Goal: Check status: Check status

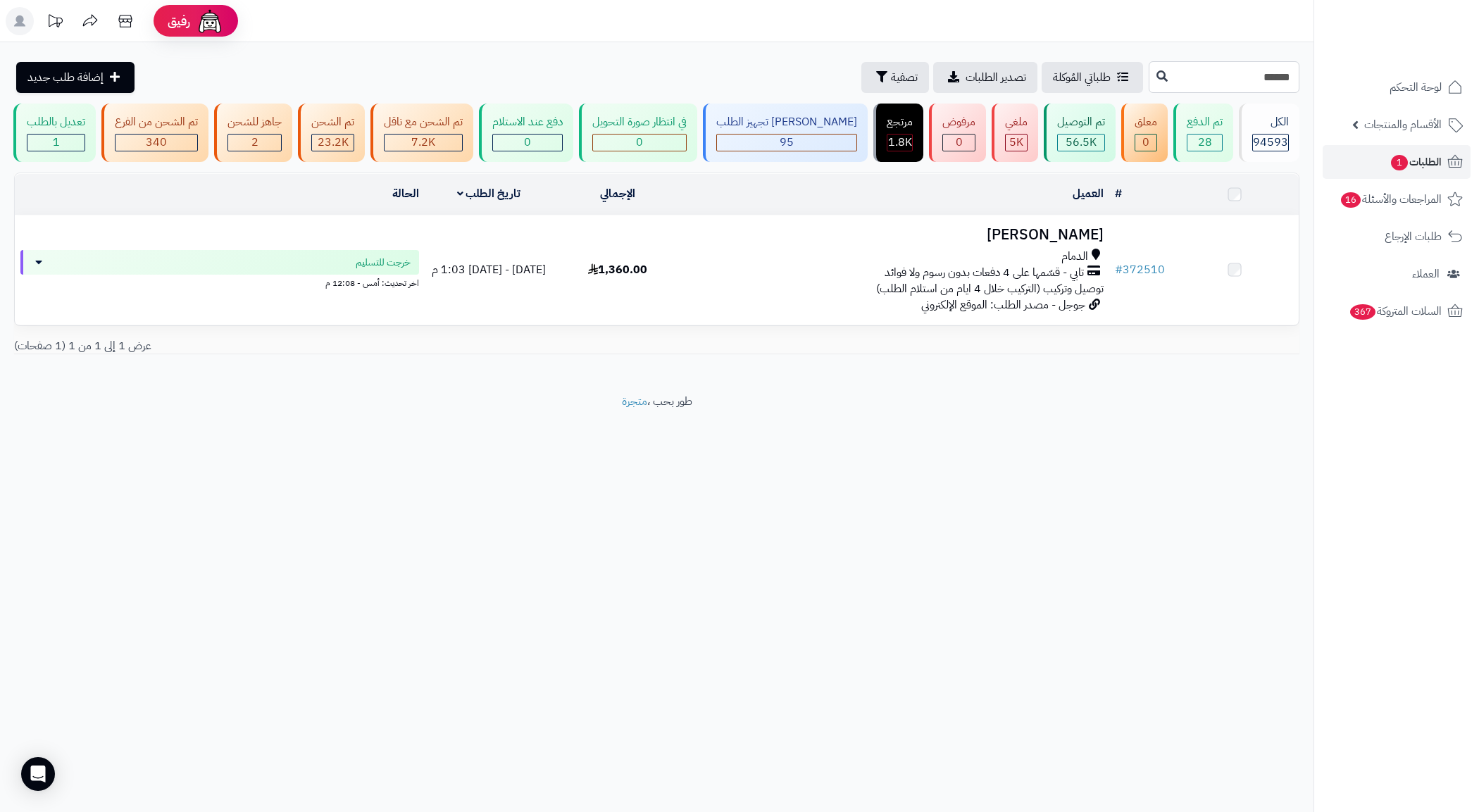
click at [1255, 71] on input "******" at bounding box center [1224, 77] width 150 height 32
paste input "text"
type input "******"
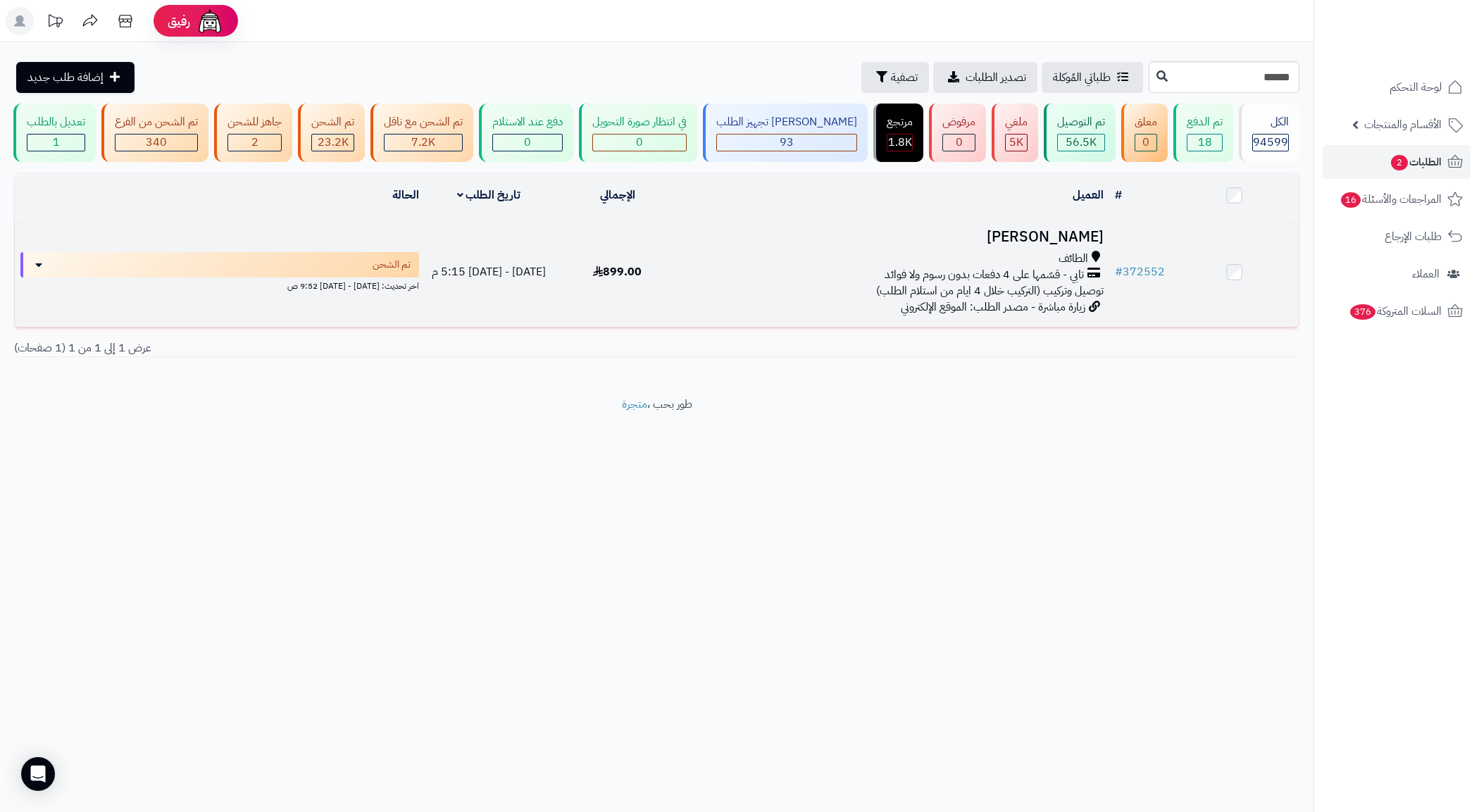
click at [906, 299] on span "توصيل وتركيب (التركيب خلال 4 ايام من استلام الطلب)" at bounding box center [990, 291] width 228 height 17
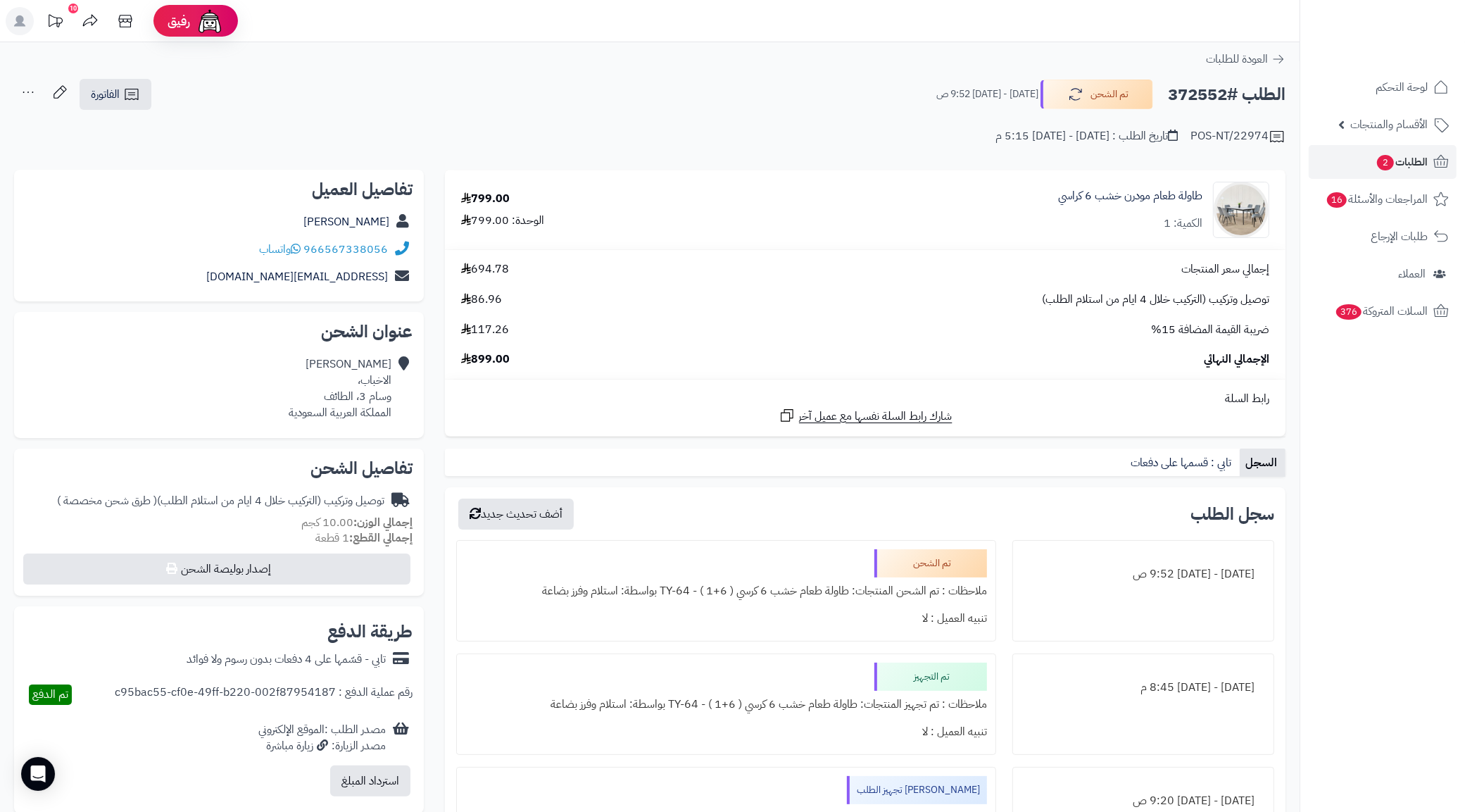
click at [346, 386] on div "هيفاء حسن الاخباب، وسام 3، الطائف المملكة العربية السعودية" at bounding box center [340, 388] width 103 height 64
click at [339, 385] on div "هيفاء حسن الاخباب، وسام 3، الطائف المملكة العربية السعودية" at bounding box center [340, 388] width 103 height 64
click at [339, 392] on div "هيفاء حسن الاخباب، وسام 3، الطائف المملكة العربية السعودية" at bounding box center [340, 388] width 103 height 64
copy div "الطائف"
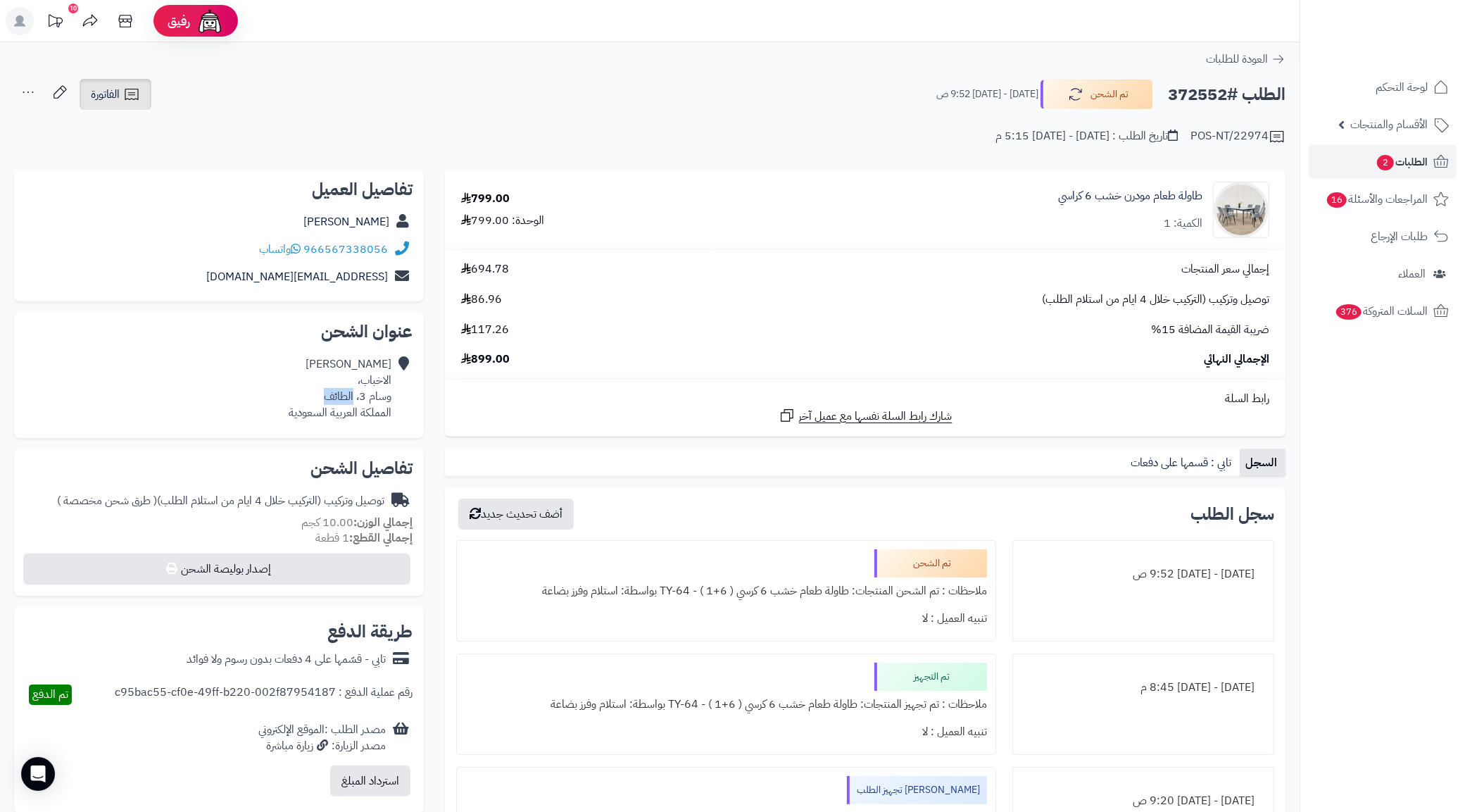
click at [132, 92] on icon at bounding box center [132, 95] width 17 height 17
click at [162, 116] on link "طباعة الفاتورة" at bounding box center [152, 130] width 150 height 32
click at [1196, 106] on h2 "الطلب #372552" at bounding box center [1227, 95] width 117 height 29
click at [1196, 97] on h2 "الطلب #372552" at bounding box center [1227, 95] width 117 height 29
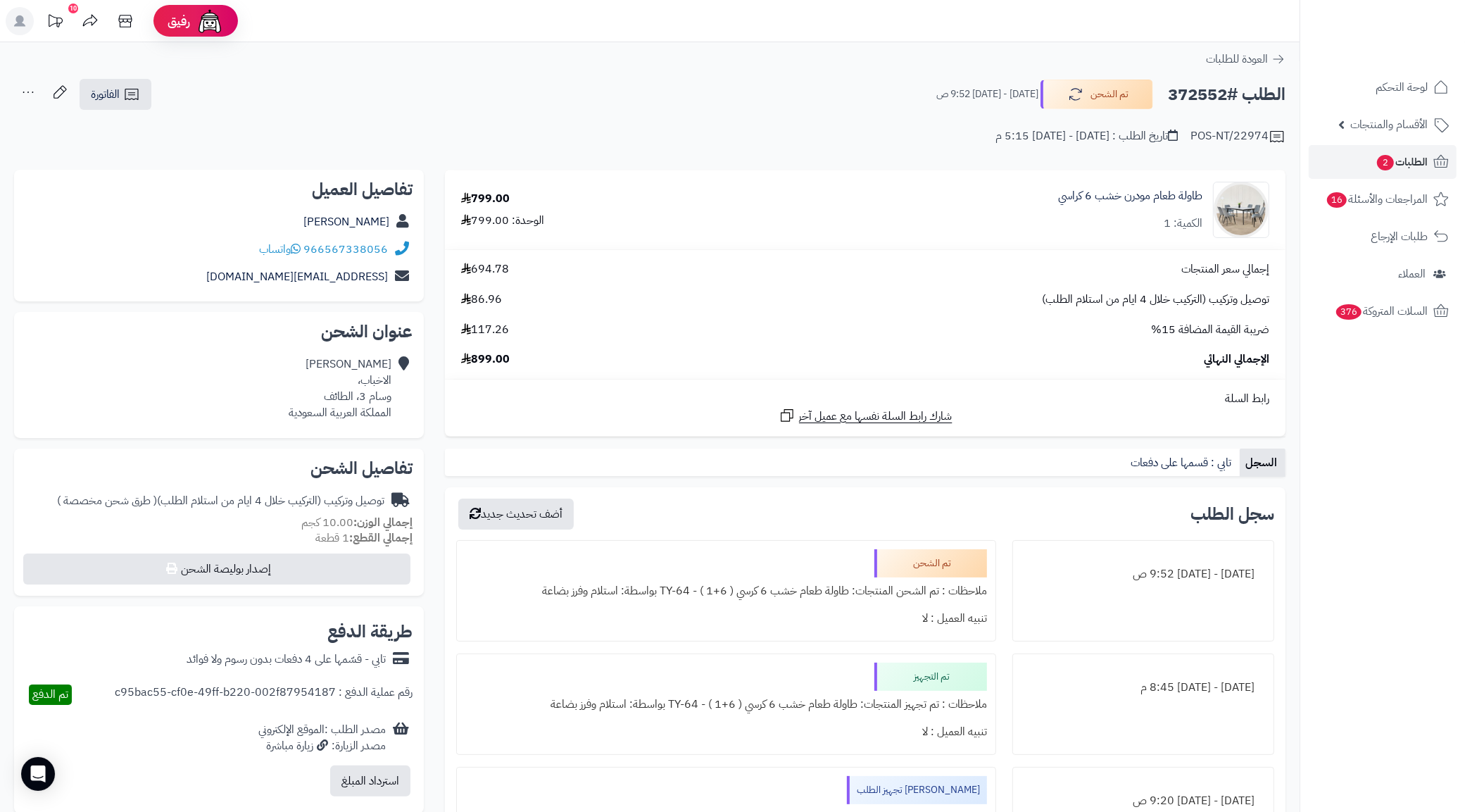
copy h2 "372552"
click at [1366, 170] on link "الطلبات 2" at bounding box center [1383, 162] width 148 height 34
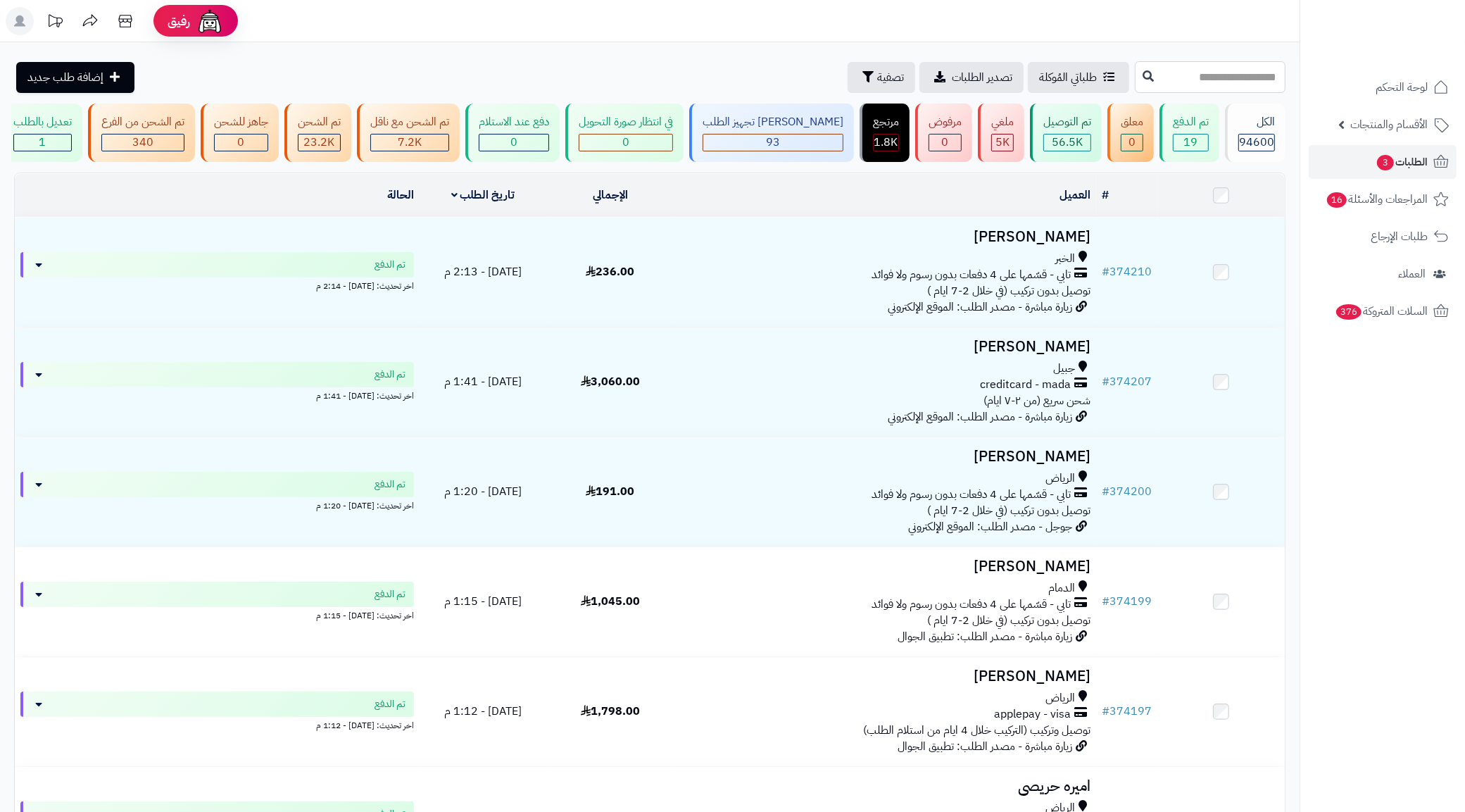
click at [1169, 84] on input "text" at bounding box center [1210, 77] width 150 height 32
paste input "******"
type input "******"
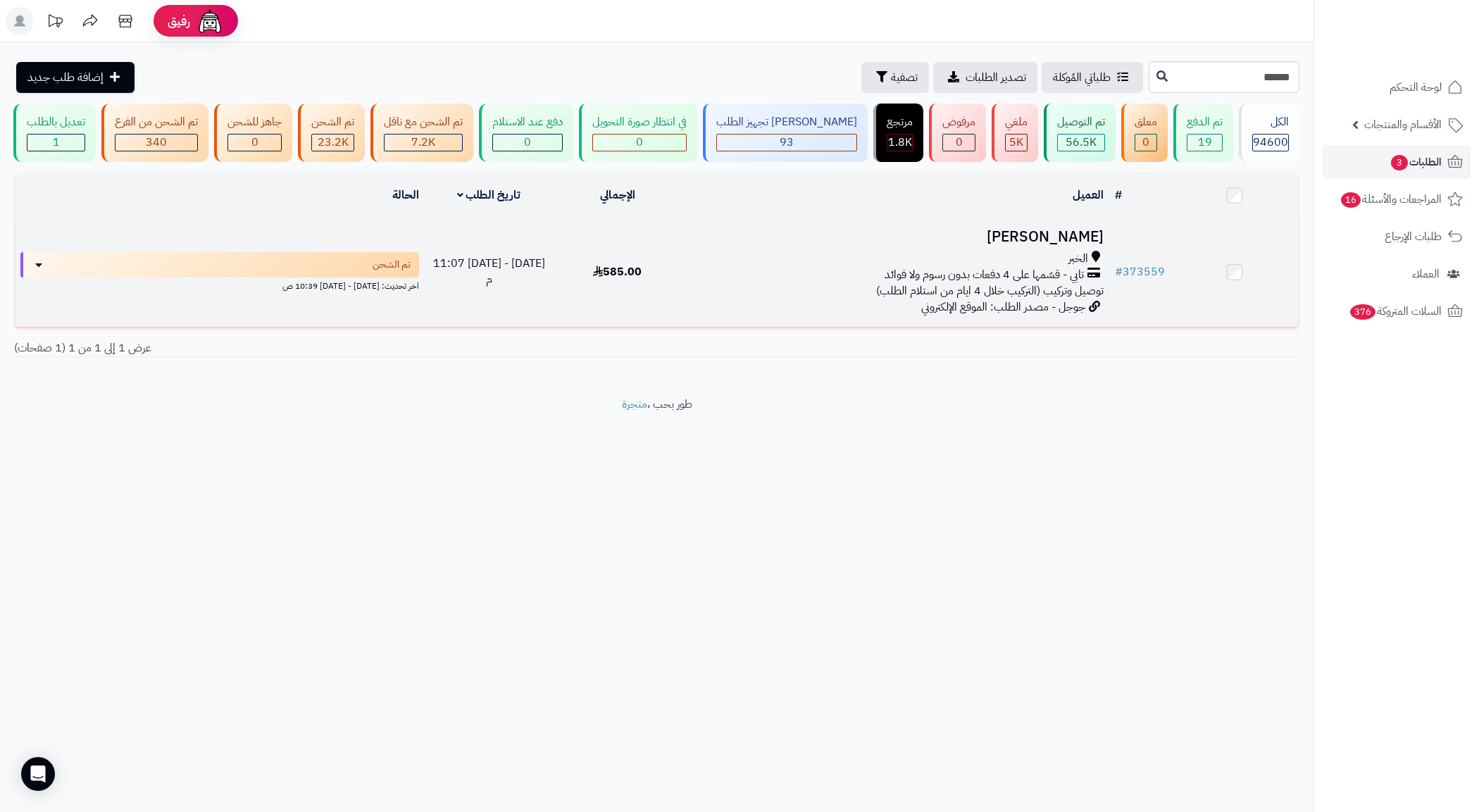
click at [871, 312] on td "Yahya Safhi الخبر تابي - قسّمها على 4 دفعات بدون رسوم ولا فوائد توصيل وتركيب (ا…" at bounding box center [895, 272] width 428 height 109
click at [814, 299] on div "الخبر تابي - قسّمها على 4 دفعات بدون رسوم ولا فوائد توصيل وتركيب (التركيب خلال …" at bounding box center [895, 275] width 416 height 49
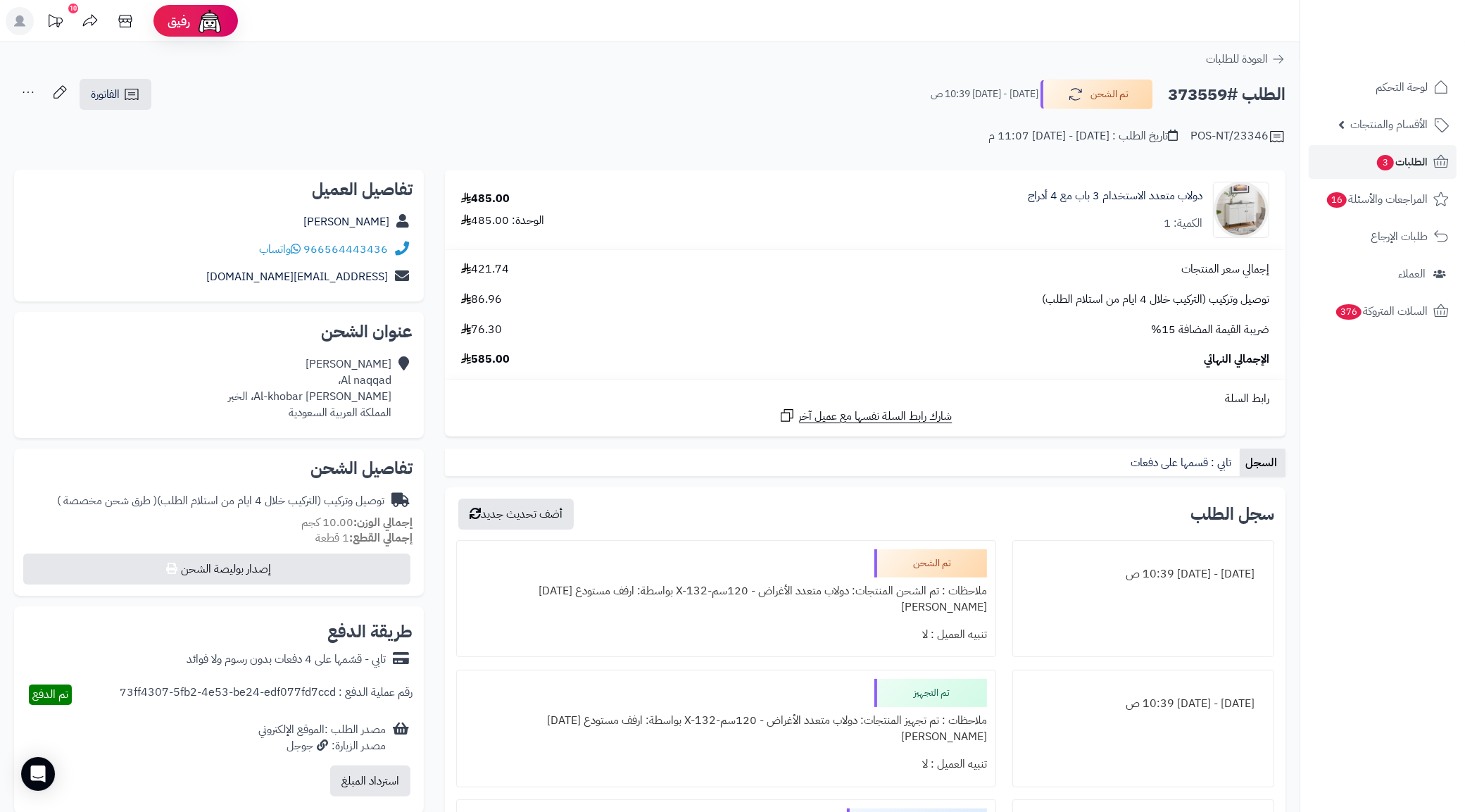
click at [1197, 94] on h2 "الطلب #373559" at bounding box center [1227, 95] width 117 height 29
copy h2 "373559"
click at [135, 94] on icon at bounding box center [132, 95] width 17 height 17
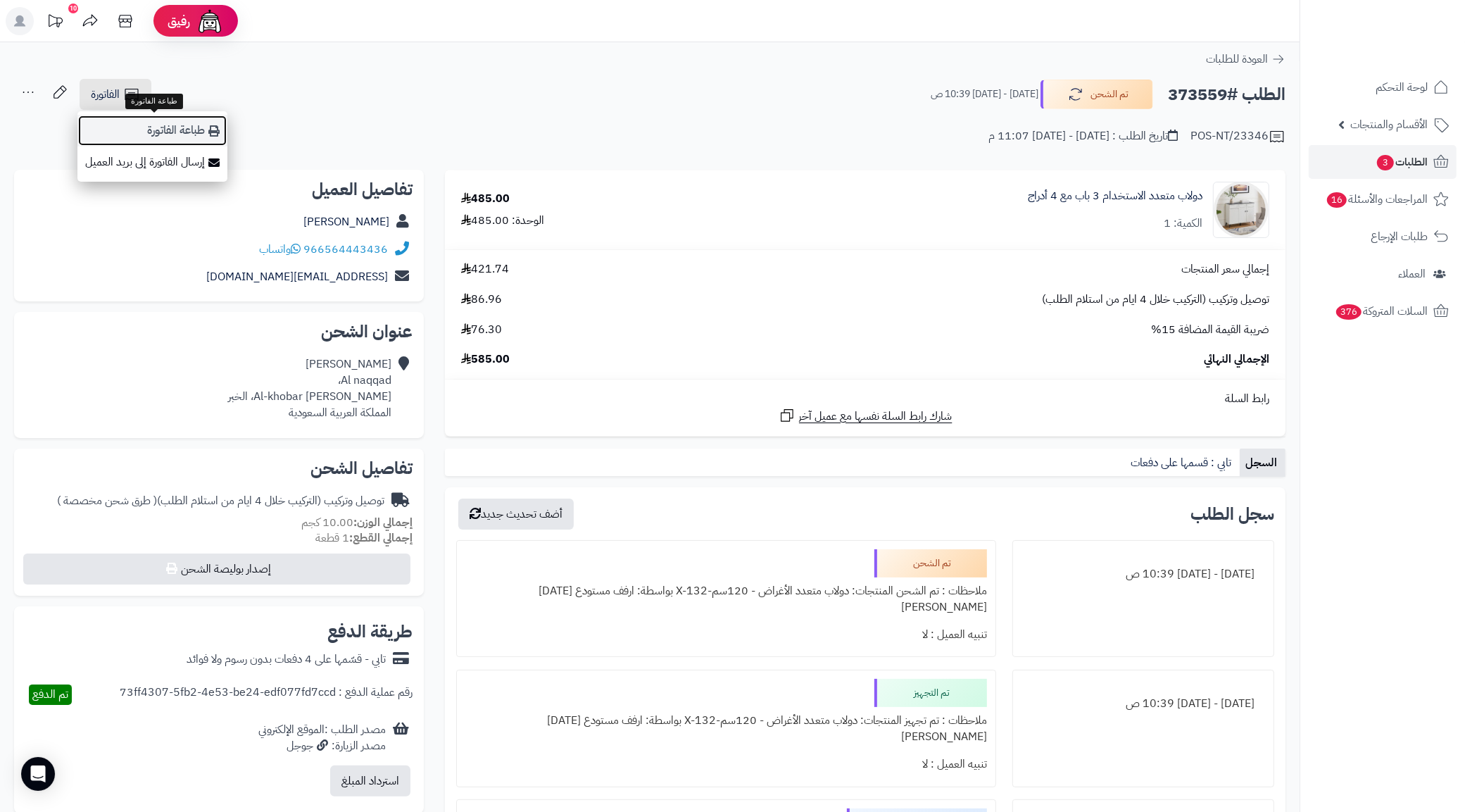
click at [213, 128] on icon at bounding box center [214, 131] width 11 height 11
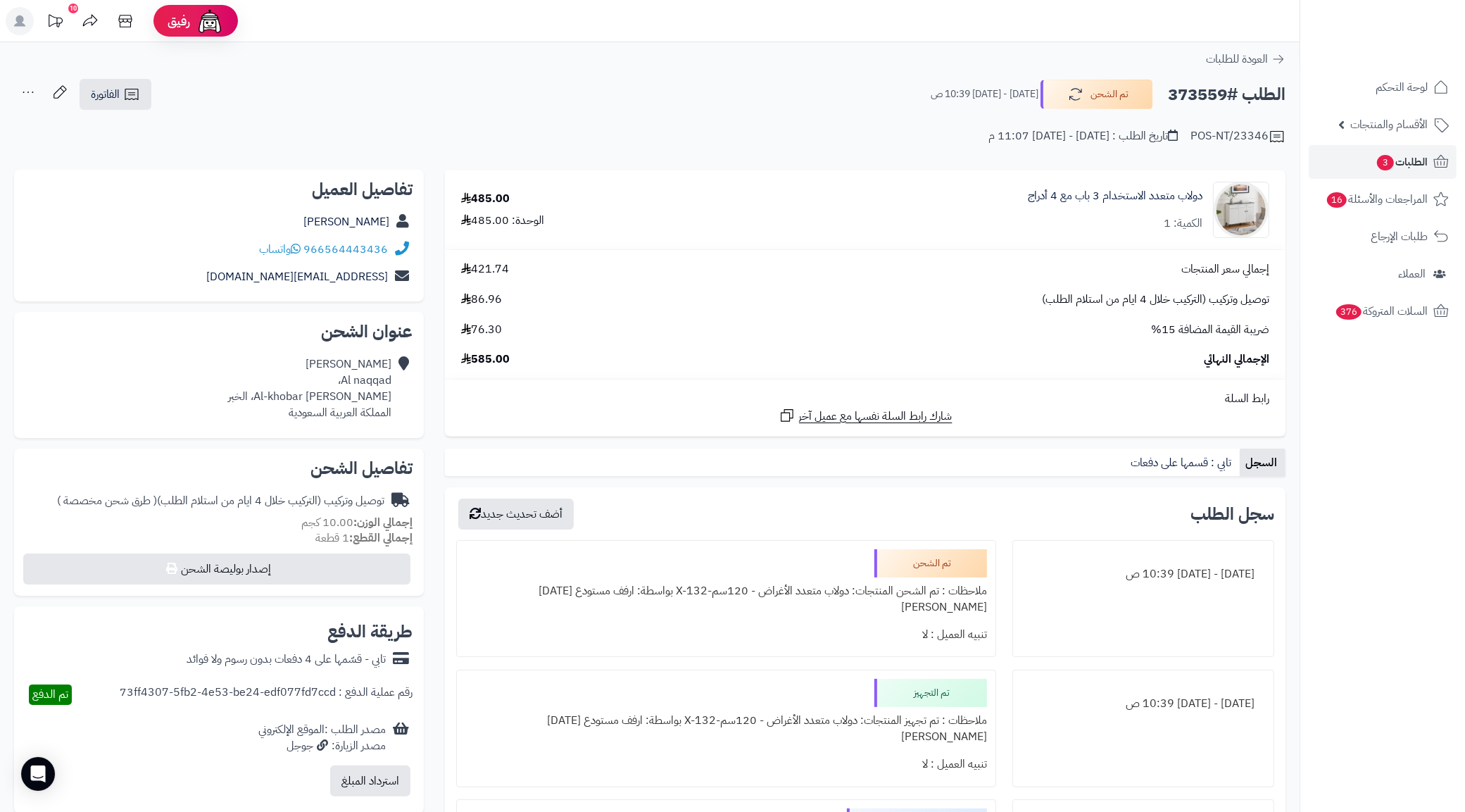
click at [1204, 89] on h2 "الطلب #373559" at bounding box center [1227, 95] width 117 height 29
